Goal: Task Accomplishment & Management: Use online tool/utility

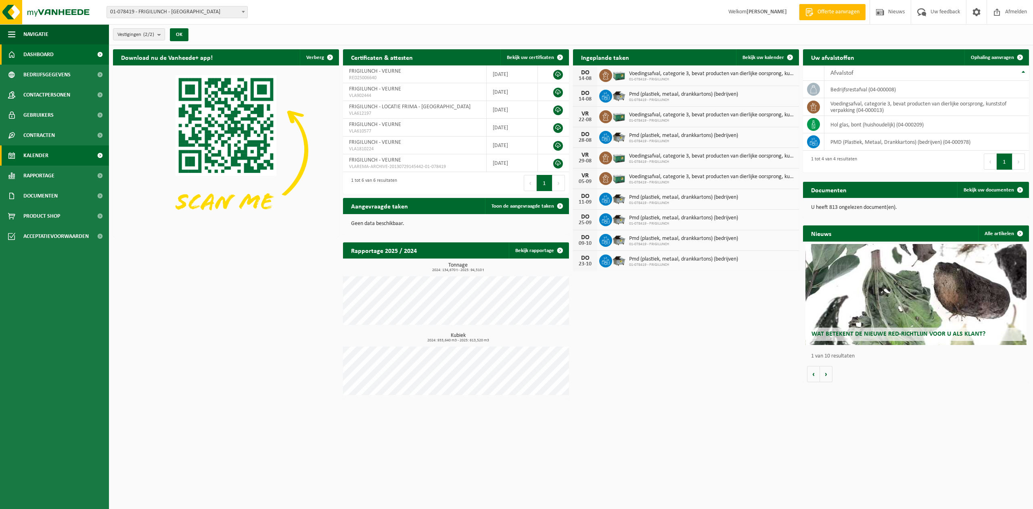
click at [46, 157] on span "Kalender" at bounding box center [35, 155] width 25 height 20
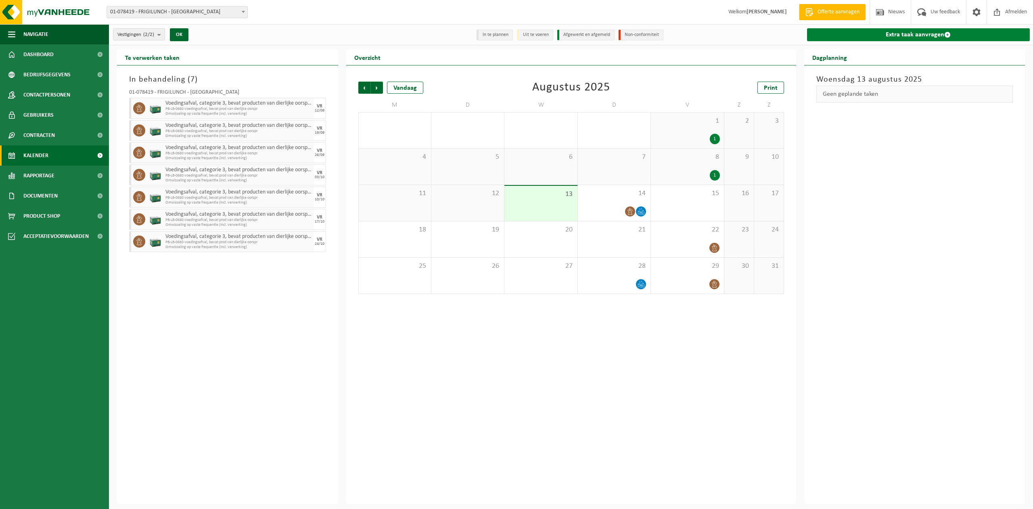
click at [903, 34] on link "Extra taak aanvragen" at bounding box center [918, 34] width 223 height 13
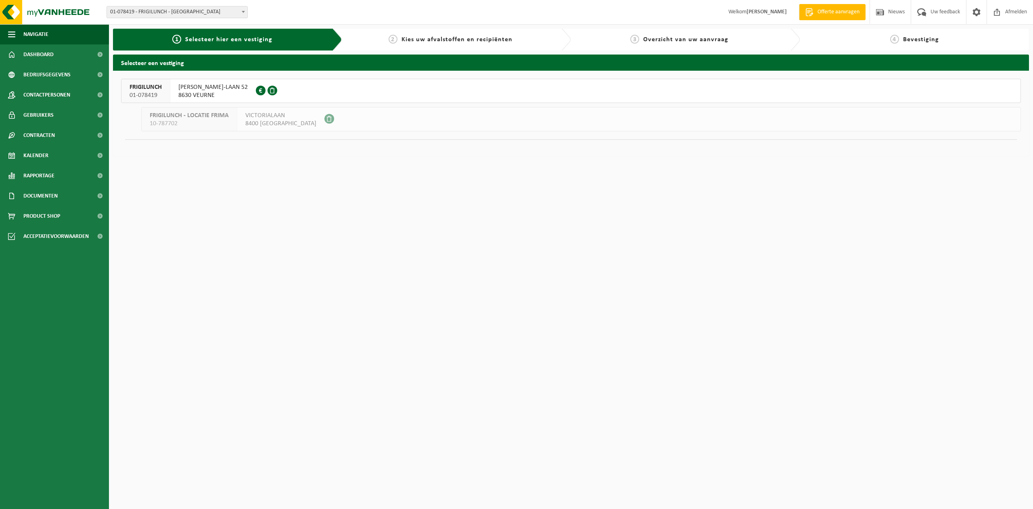
click at [203, 90] on span "ALBERT I-LAAN 52" at bounding box center [212, 87] width 69 height 8
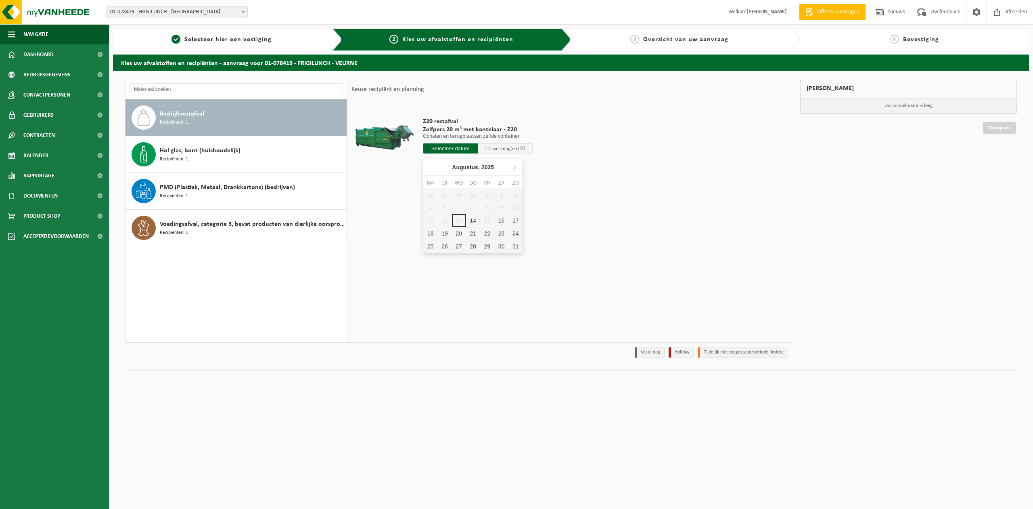
click at [455, 149] on input "text" at bounding box center [450, 148] width 55 height 10
click at [471, 220] on div "14" at bounding box center [473, 220] width 14 height 13
type input "Van 2025-08-14"
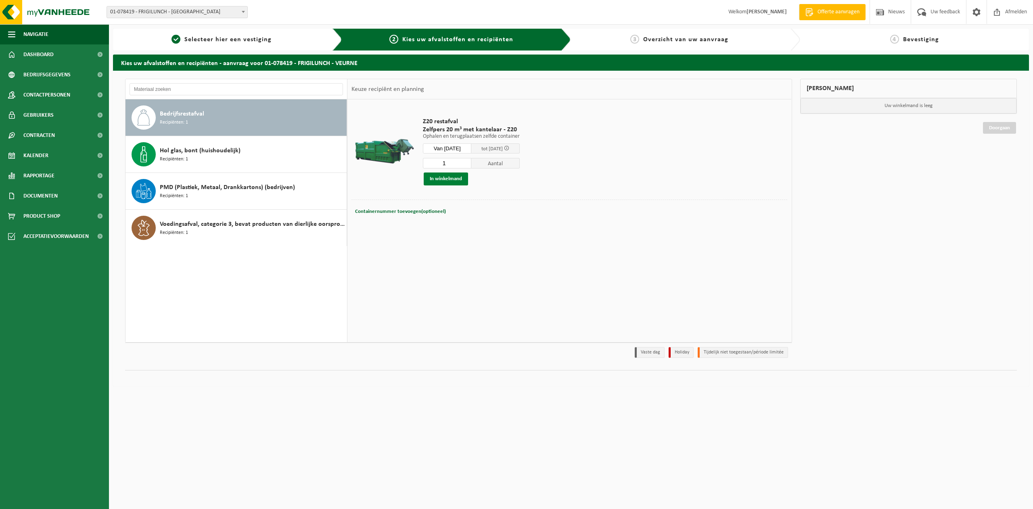
click at [444, 176] on button "In winkelmand" at bounding box center [446, 178] width 44 height 13
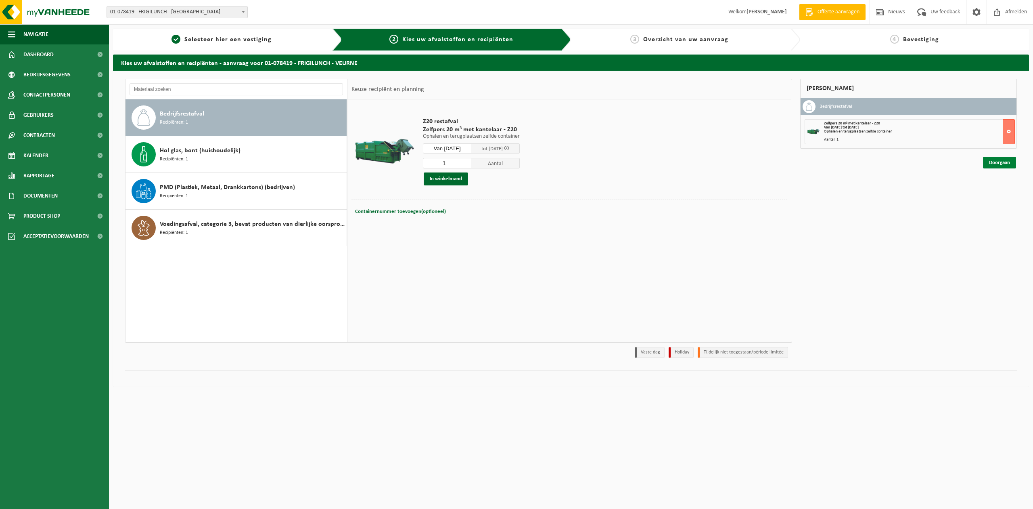
click at [995, 160] on link "Doorgaan" at bounding box center [999, 163] width 33 height 12
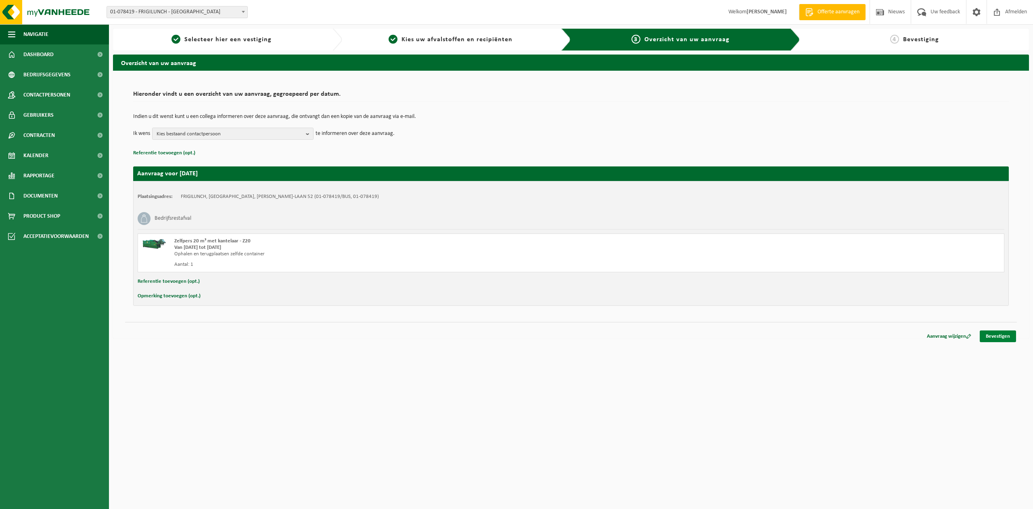
click at [997, 335] on link "Bevestigen" at bounding box center [998, 336] width 36 height 12
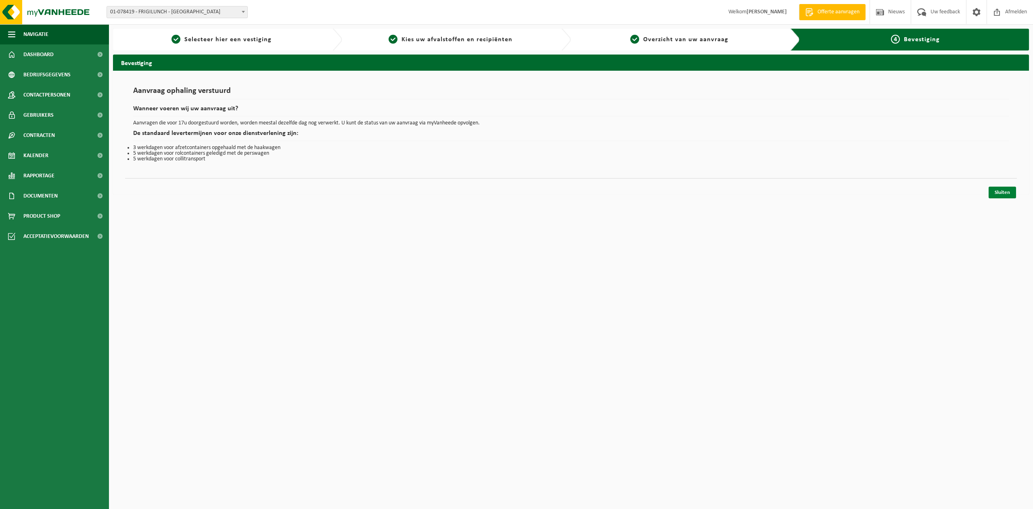
click at [1007, 191] on link "Sluiten" at bounding box center [1002, 192] width 27 height 12
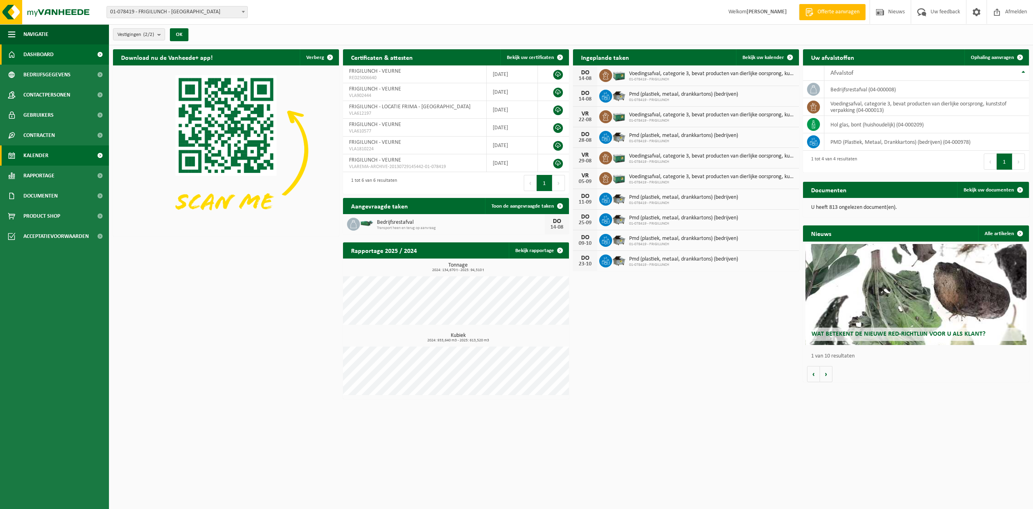
click at [50, 159] on link "Kalender" at bounding box center [54, 155] width 109 height 20
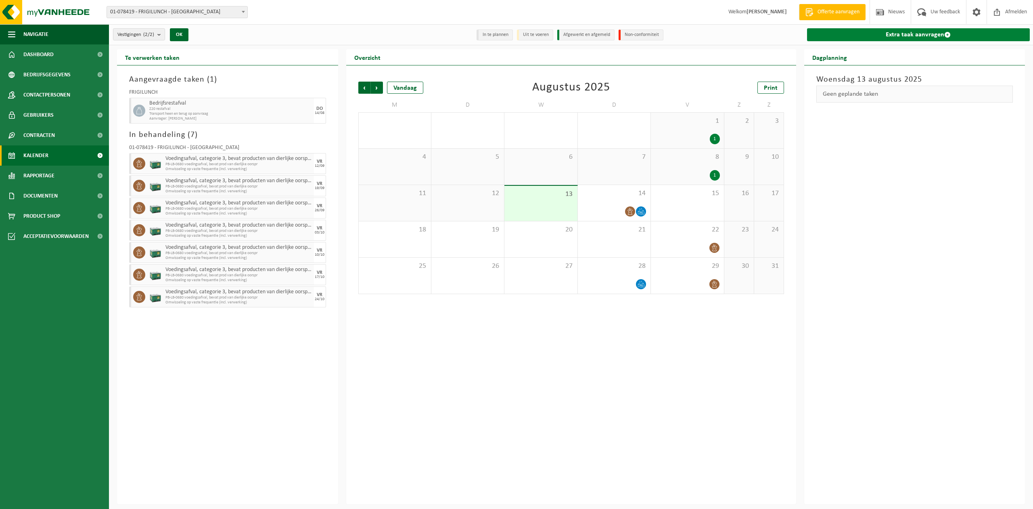
click at [923, 33] on link "Extra taak aanvragen" at bounding box center [918, 34] width 223 height 13
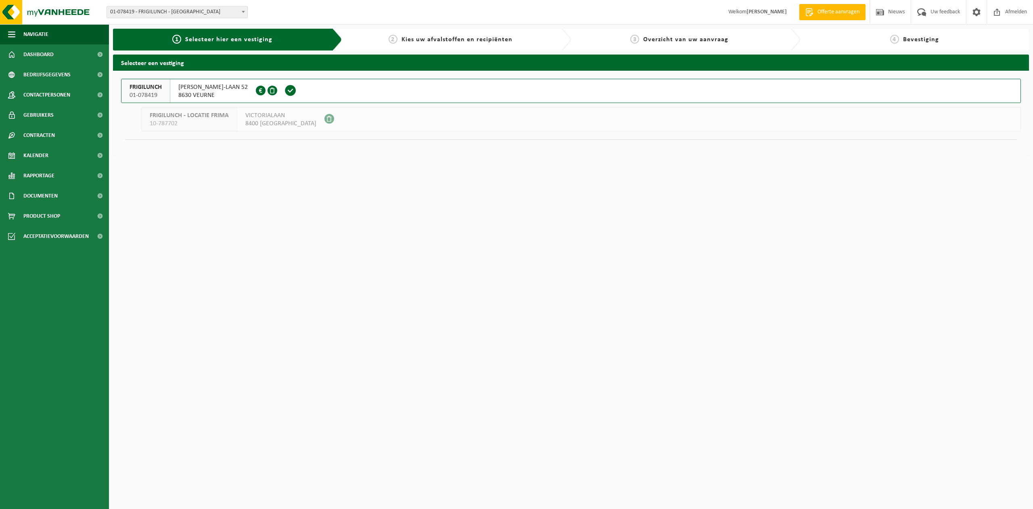
click at [199, 87] on span "[PERSON_NAME]-LAAN 52" at bounding box center [212, 87] width 69 height 8
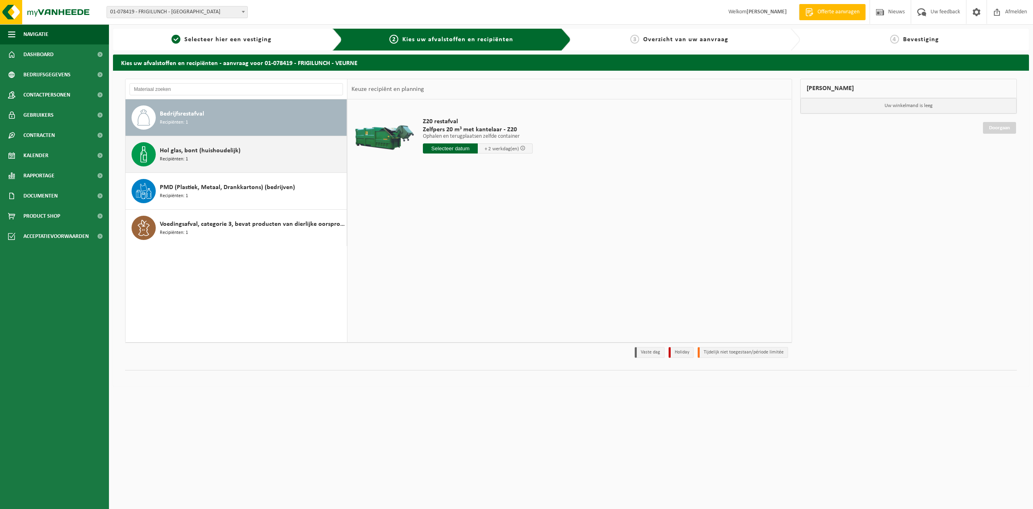
click at [199, 158] on div "Hol glas, bont (huishoudelijk) Recipiënten: 1" at bounding box center [252, 154] width 185 height 24
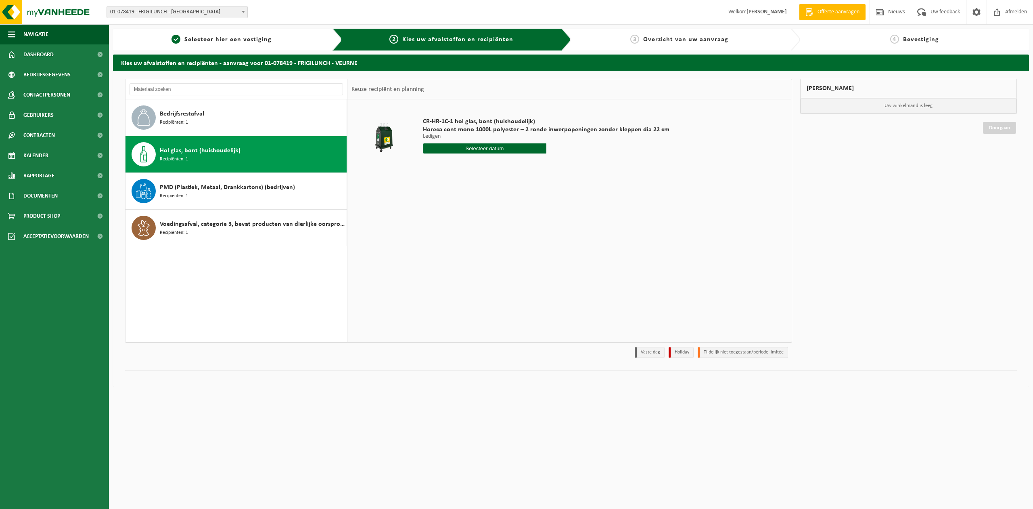
click at [473, 150] on input "text" at bounding box center [485, 148] width 124 height 10
click at [488, 217] on div "28 29 30 31 1 2 3 4 5 6 7 8 9 10 11 12 13 14 15 16 17 18 19 20 21 22 23 24 25 2…" at bounding box center [472, 220] width 99 height 65
click at [464, 233] on div "20" at bounding box center [459, 233] width 14 height 13
type input "Van 2025-08-20"
click at [448, 178] on button "In winkelmand" at bounding box center [446, 178] width 44 height 13
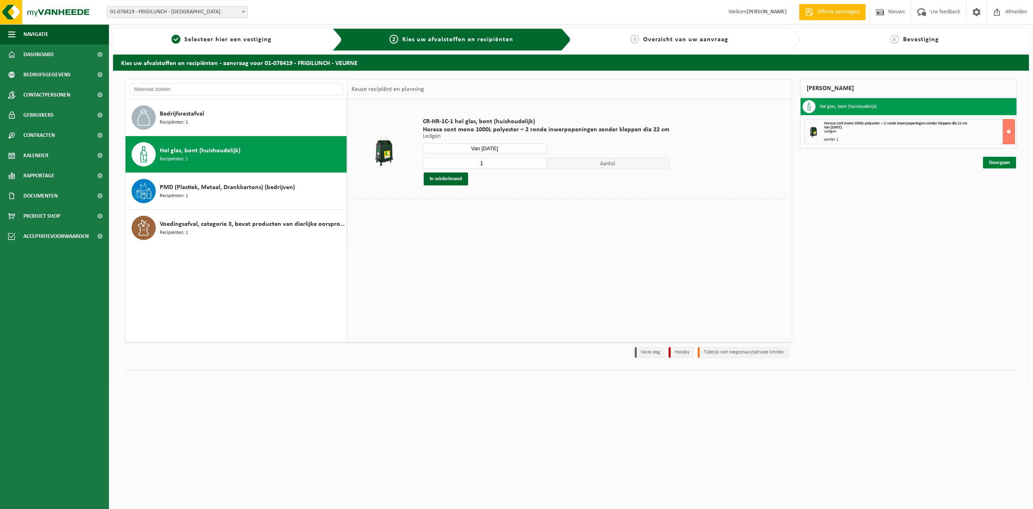
click at [989, 160] on link "Doorgaan" at bounding box center [999, 163] width 33 height 12
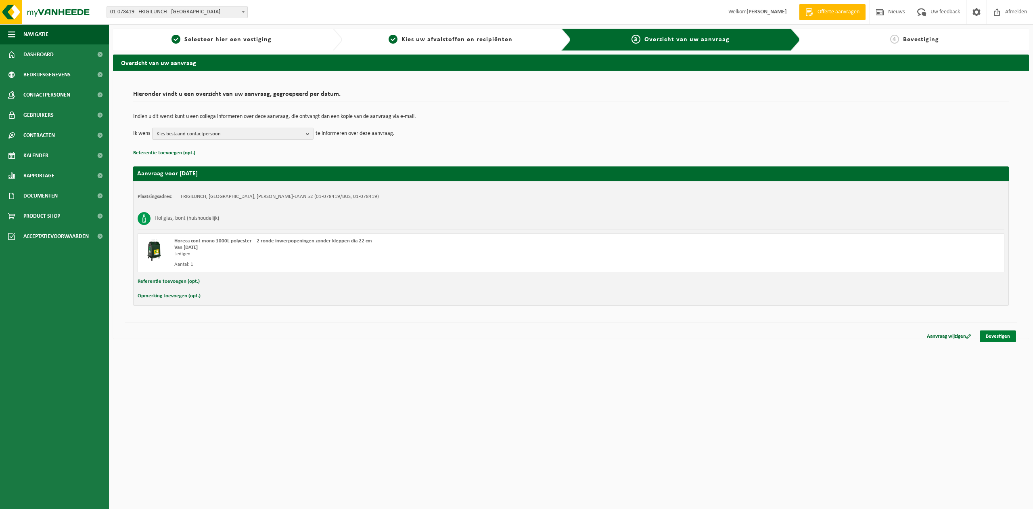
click at [1003, 336] on link "Bevestigen" at bounding box center [998, 336] width 36 height 12
